Goal: Transaction & Acquisition: Purchase product/service

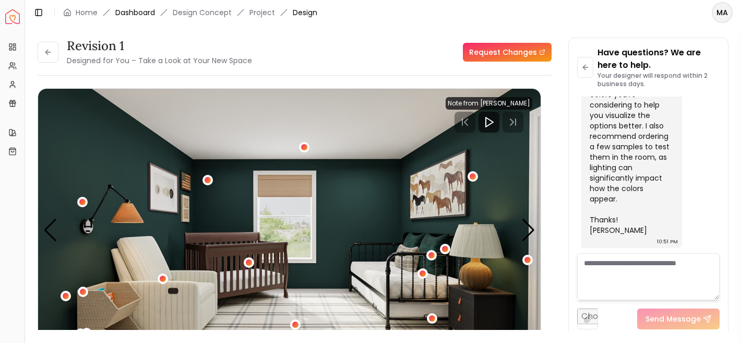
click at [141, 9] on link "Dashboard" at bounding box center [135, 12] width 40 height 10
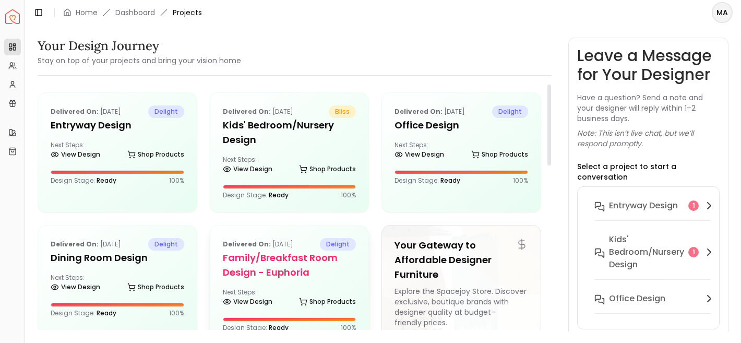
click at [267, 283] on div "Delivered on: Apr 20, 2024 delight Family/Breakfast Room Design - Euphoria Next…" at bounding box center [289, 285] width 159 height 119
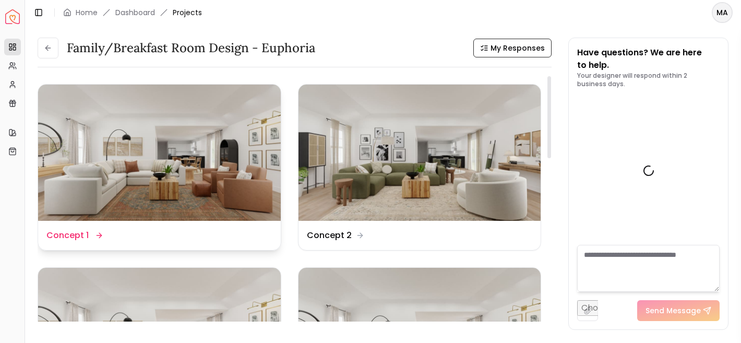
scroll to position [1748, 0]
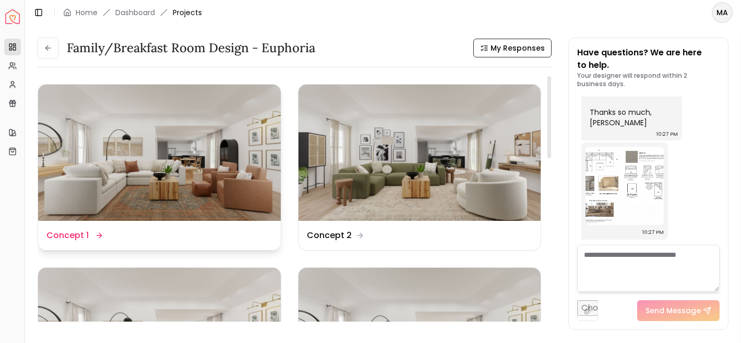
click at [200, 172] on img at bounding box center [159, 153] width 243 height 136
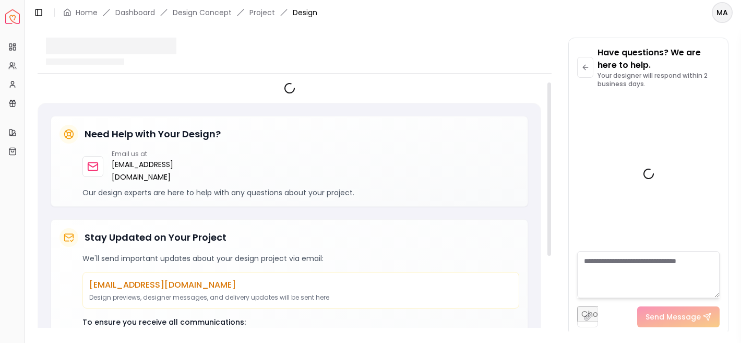
scroll to position [1740, 0]
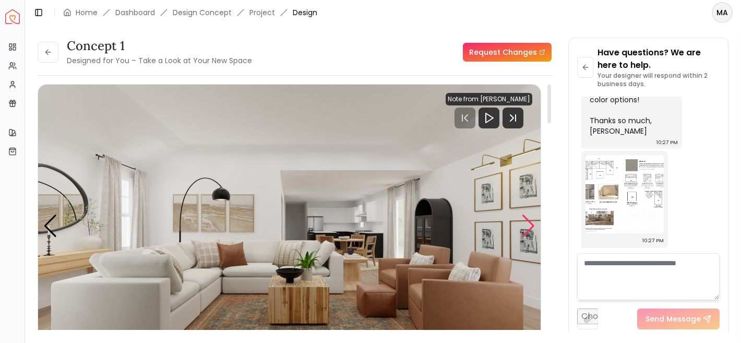
click at [529, 228] on div "Next slide" at bounding box center [529, 226] width 14 height 23
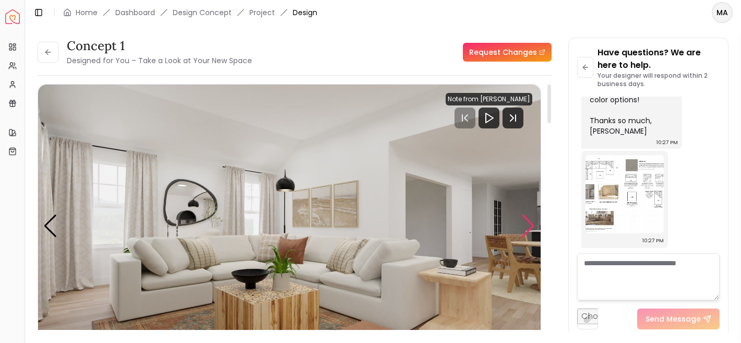
click at [529, 228] on div "Next slide" at bounding box center [529, 226] width 14 height 23
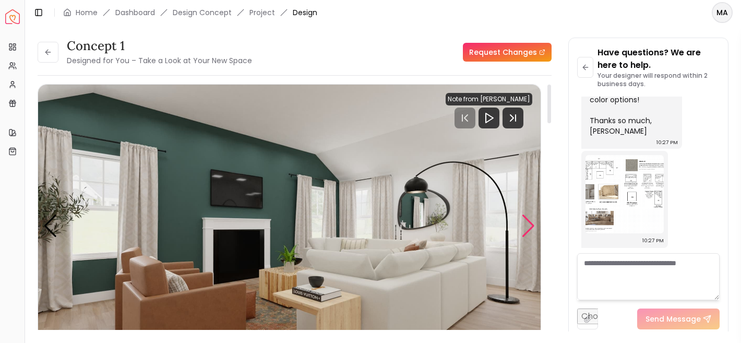
click at [529, 228] on div "Next slide" at bounding box center [529, 226] width 14 height 23
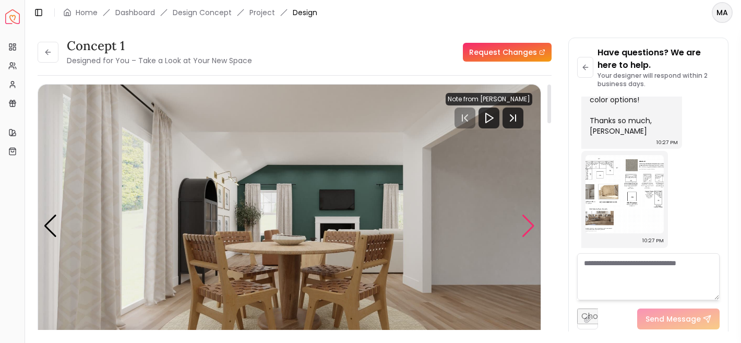
click at [529, 228] on div "Next slide" at bounding box center [529, 226] width 14 height 23
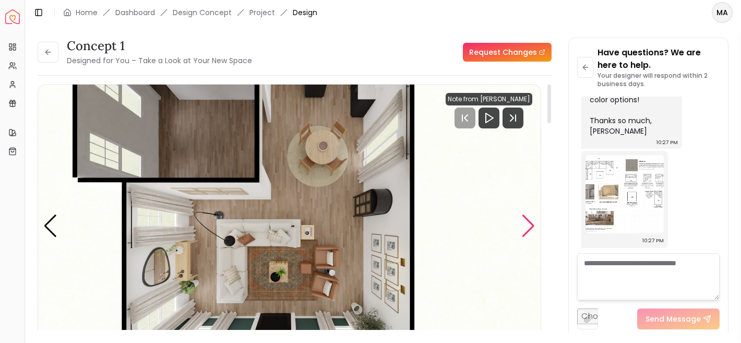
click at [529, 228] on div "Next slide" at bounding box center [529, 226] width 14 height 23
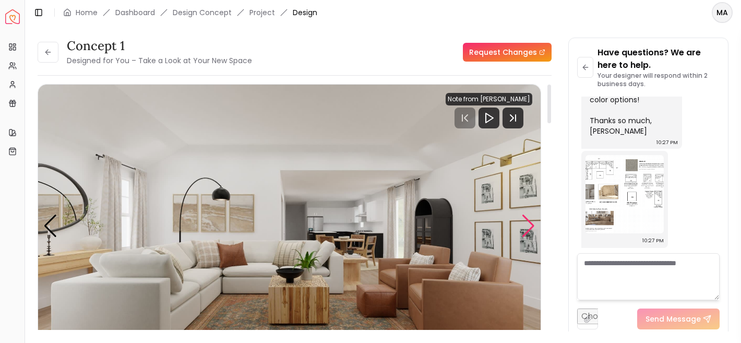
click at [529, 228] on div "Next slide" at bounding box center [529, 226] width 14 height 23
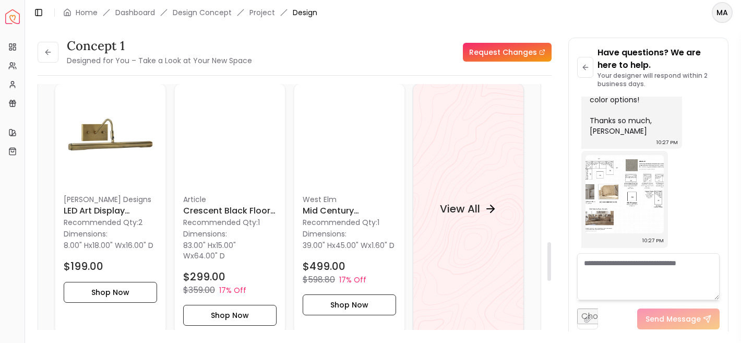
scroll to position [1069, 0]
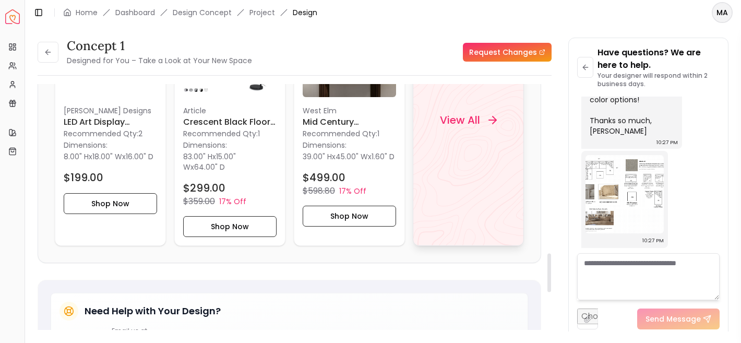
click at [504, 211] on div "View All" at bounding box center [468, 120] width 111 height 251
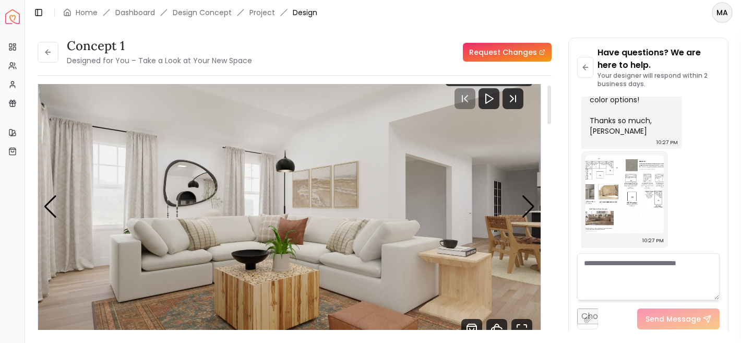
scroll to position [0, 0]
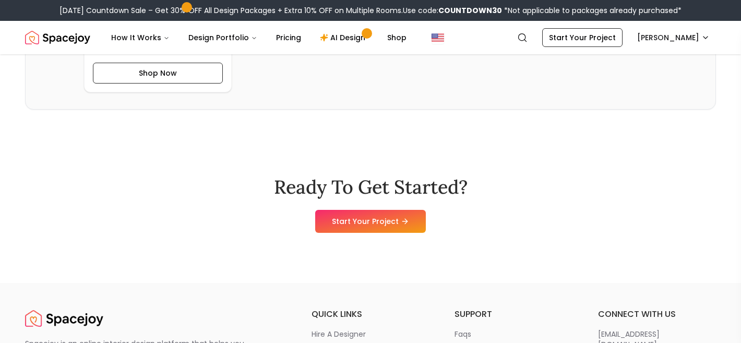
scroll to position [3133, 0]
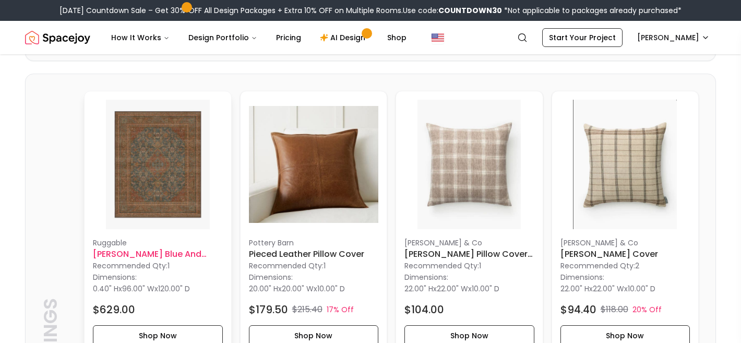
scroll to position [1059, 0]
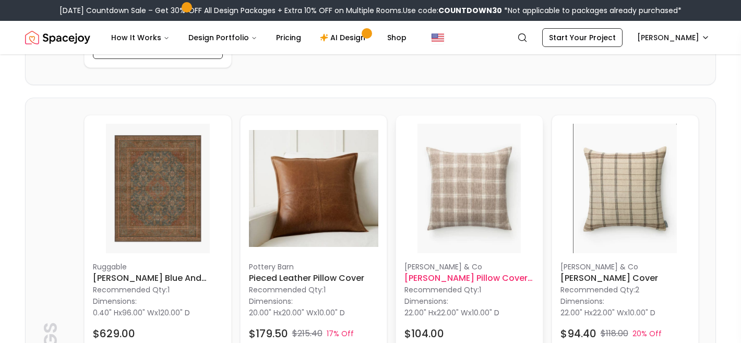
click at [470, 281] on h6 "Tannehill Pillow Cover 22x22" at bounding box center [470, 278] width 130 height 13
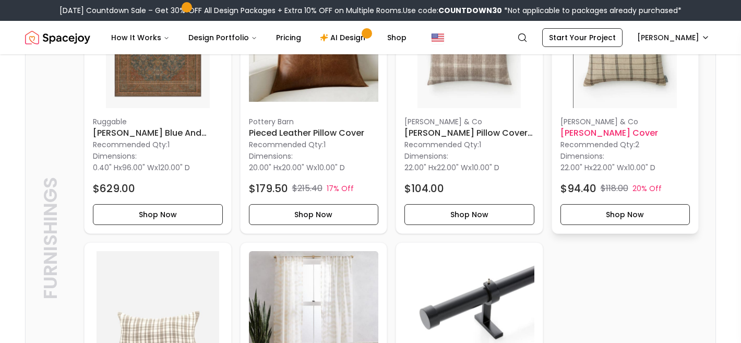
click at [621, 129] on h6 "[PERSON_NAME] Cover" at bounding box center [626, 133] width 130 height 13
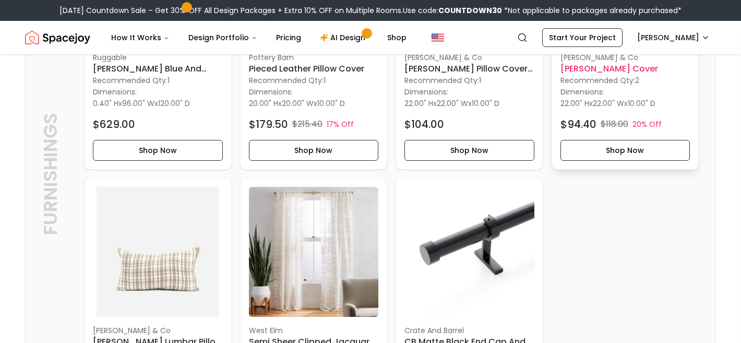
scroll to position [1425, 0]
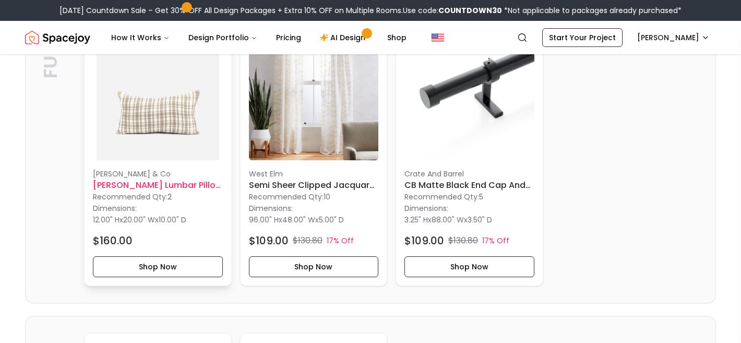
click at [182, 184] on h6 "[PERSON_NAME] Lumbar Pillow 12x20" at bounding box center [158, 185] width 130 height 13
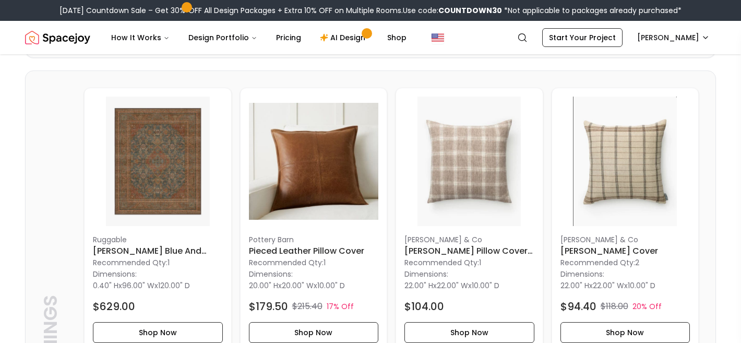
scroll to position [1155, 0]
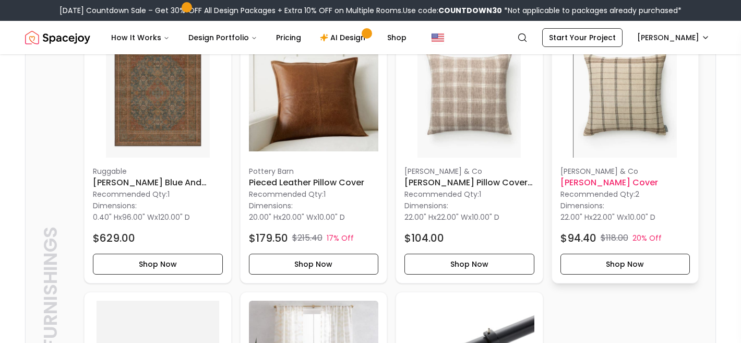
click at [601, 129] on img at bounding box center [626, 93] width 130 height 130
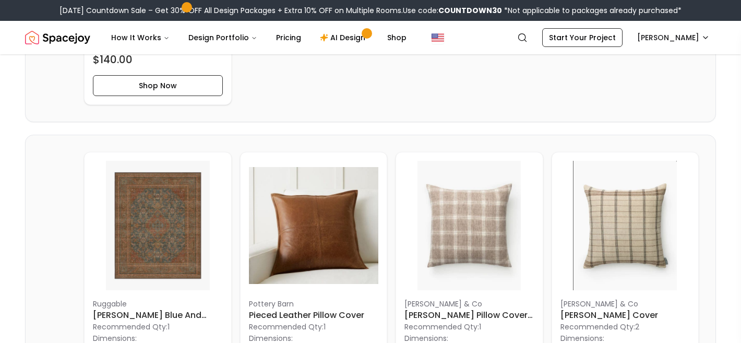
scroll to position [1111, 0]
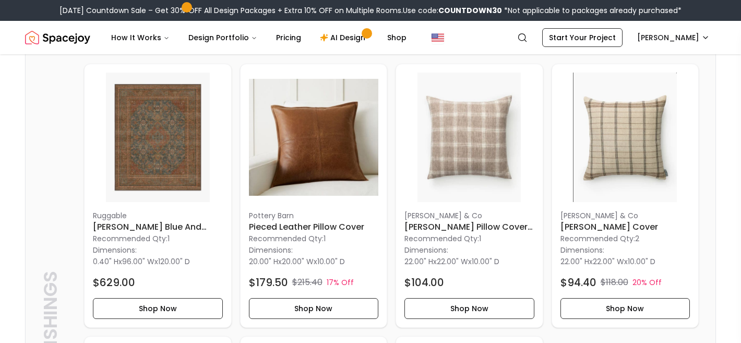
click at [316, 151] on img at bounding box center [314, 138] width 130 height 130
